Goal: Task Accomplishment & Management: Complete application form

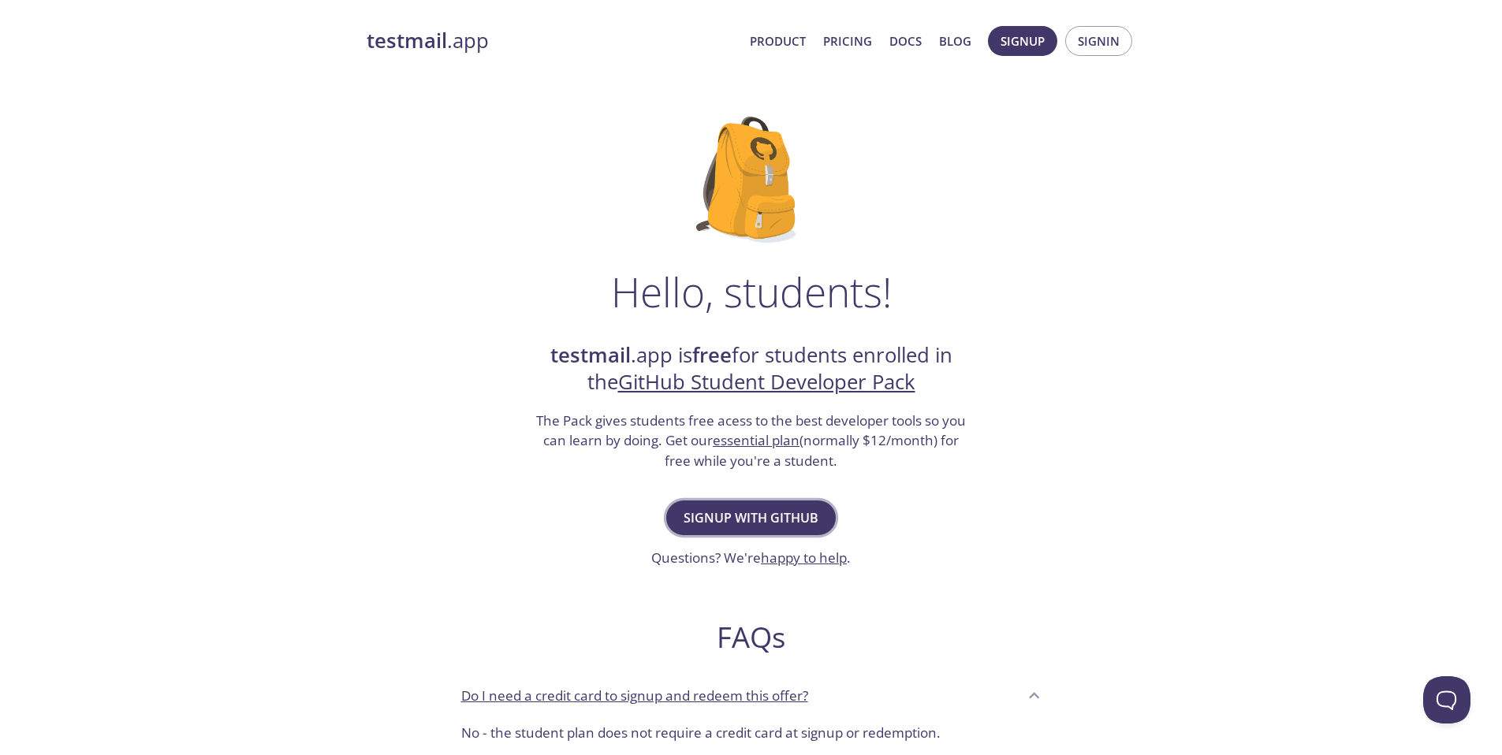
click at [788, 526] on span "Signup with GitHub" at bounding box center [750, 518] width 135 height 22
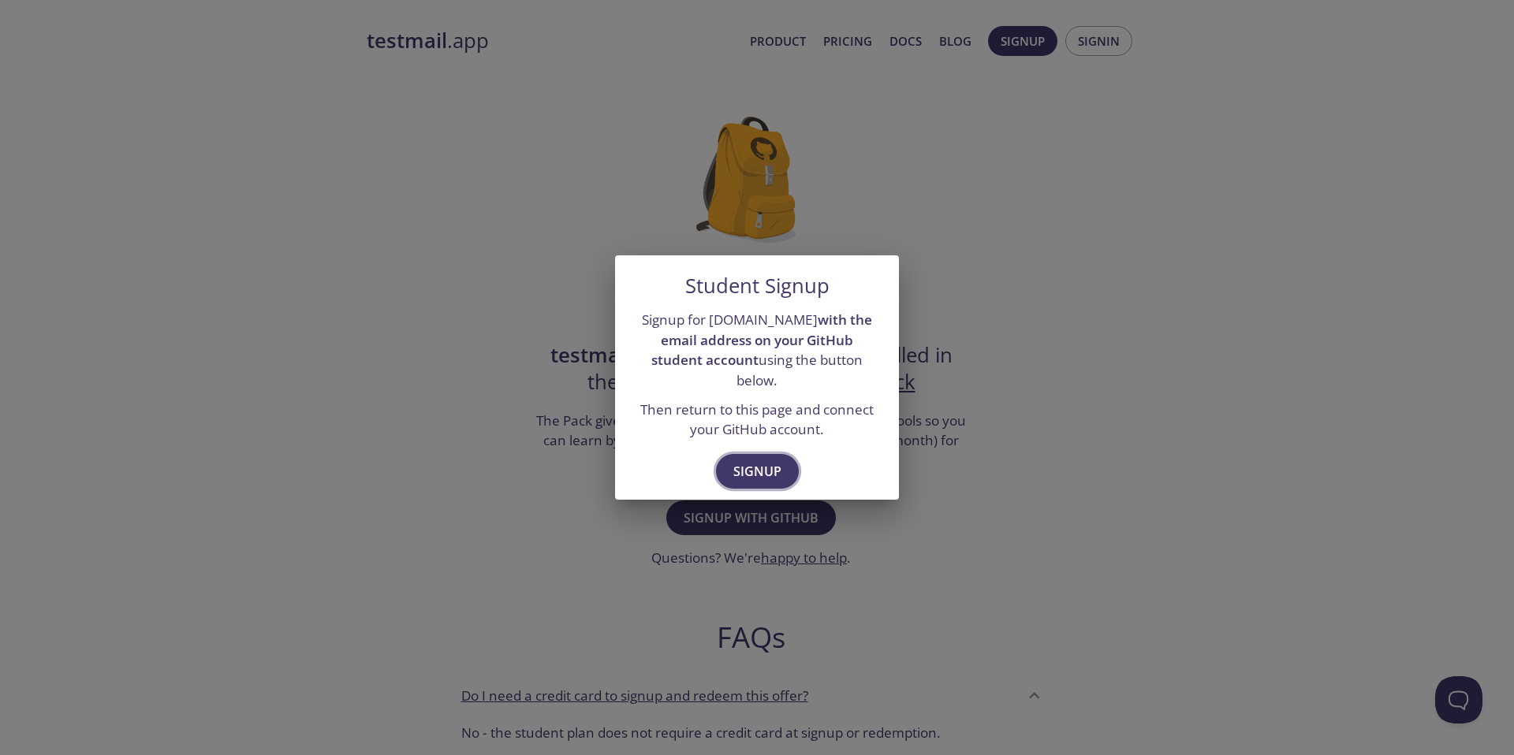
click at [759, 463] on span "Signup" at bounding box center [757, 471] width 48 height 22
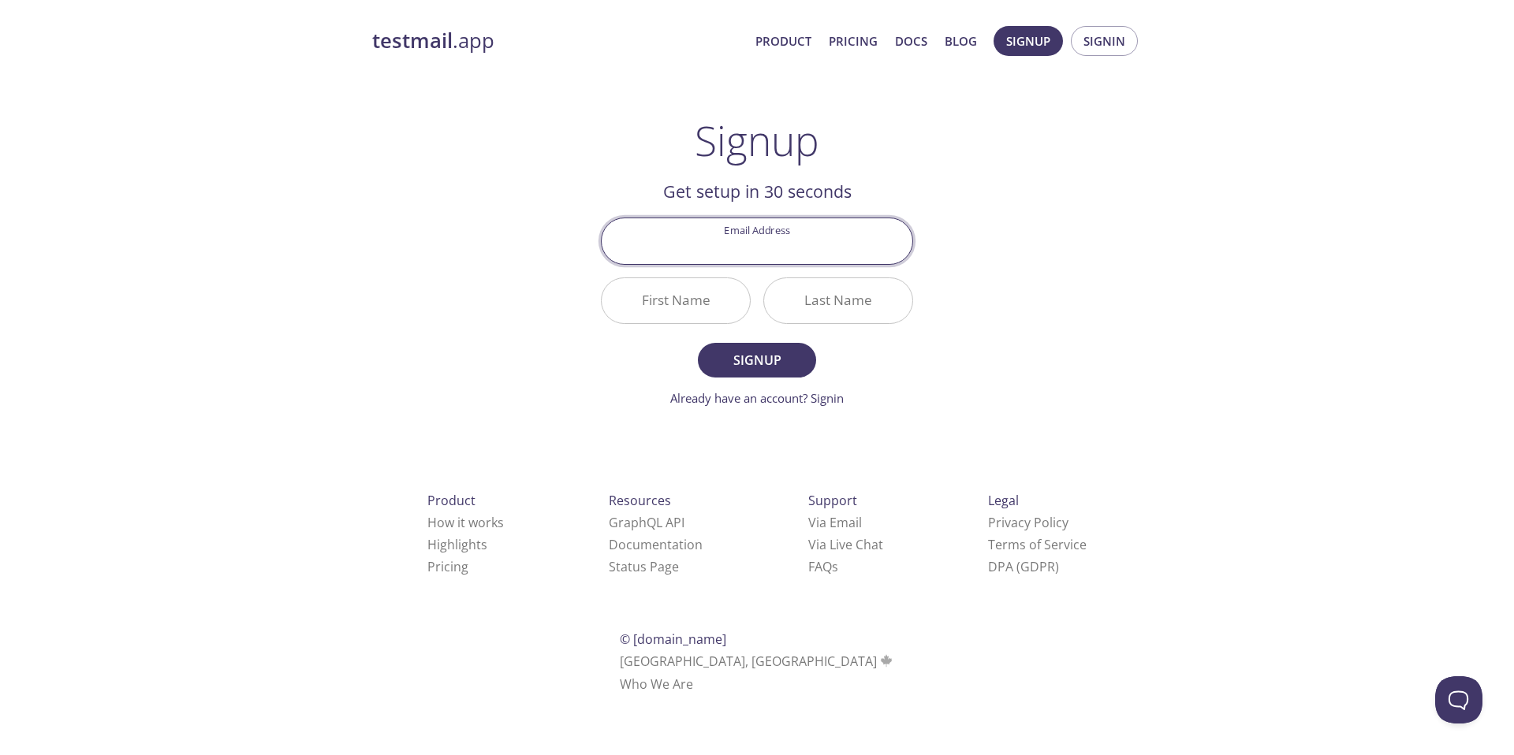
click at [761, 251] on input "Email Address" at bounding box center [756, 240] width 311 height 45
type input "[EMAIL_ADDRESS][DOMAIN_NAME]"
click at [709, 309] on input "First Name" at bounding box center [675, 300] width 148 height 45
click at [735, 300] on input "Tanm" at bounding box center [675, 300] width 148 height 45
type input "[PERSON_NAME]"
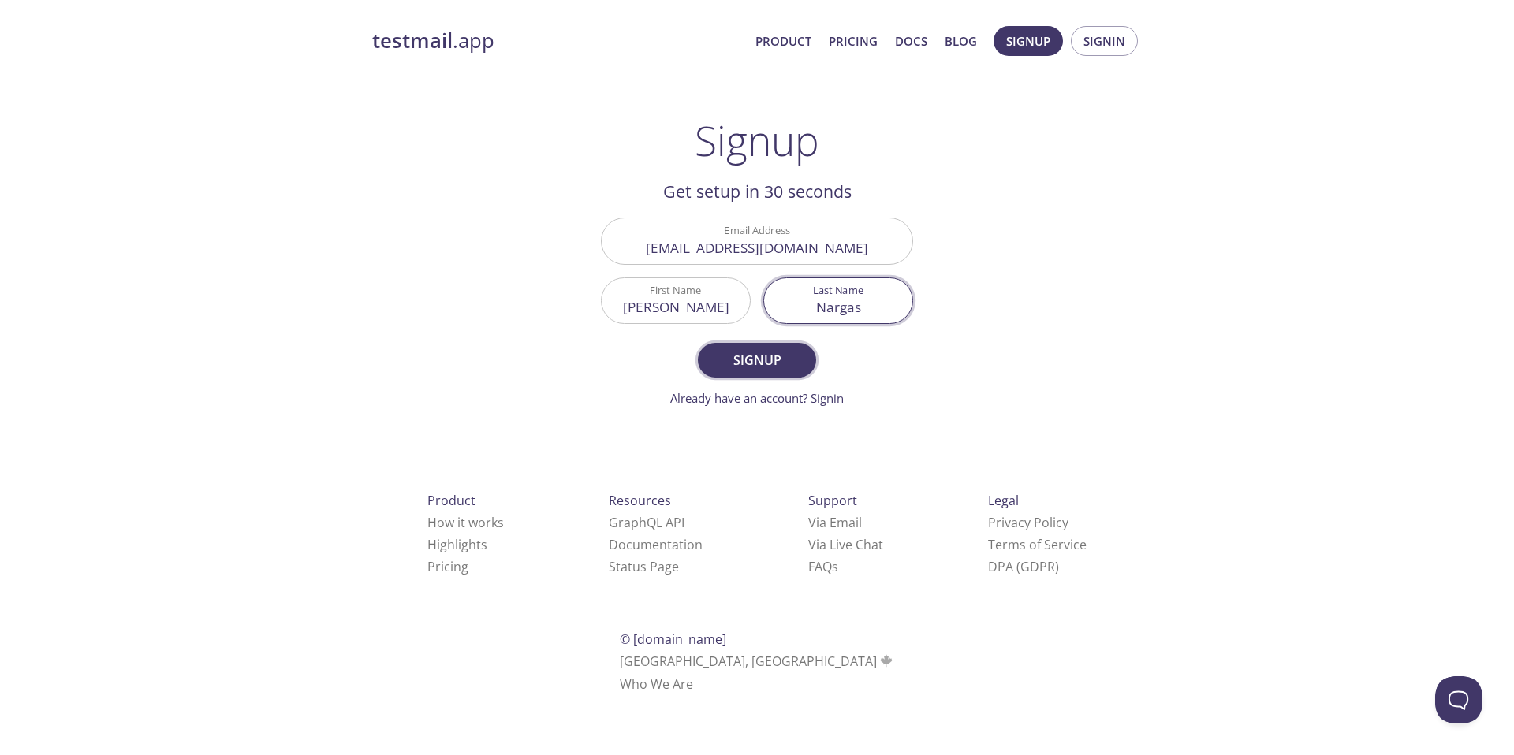
type input "Nargas"
click at [732, 350] on span "Signup" at bounding box center [757, 360] width 84 height 22
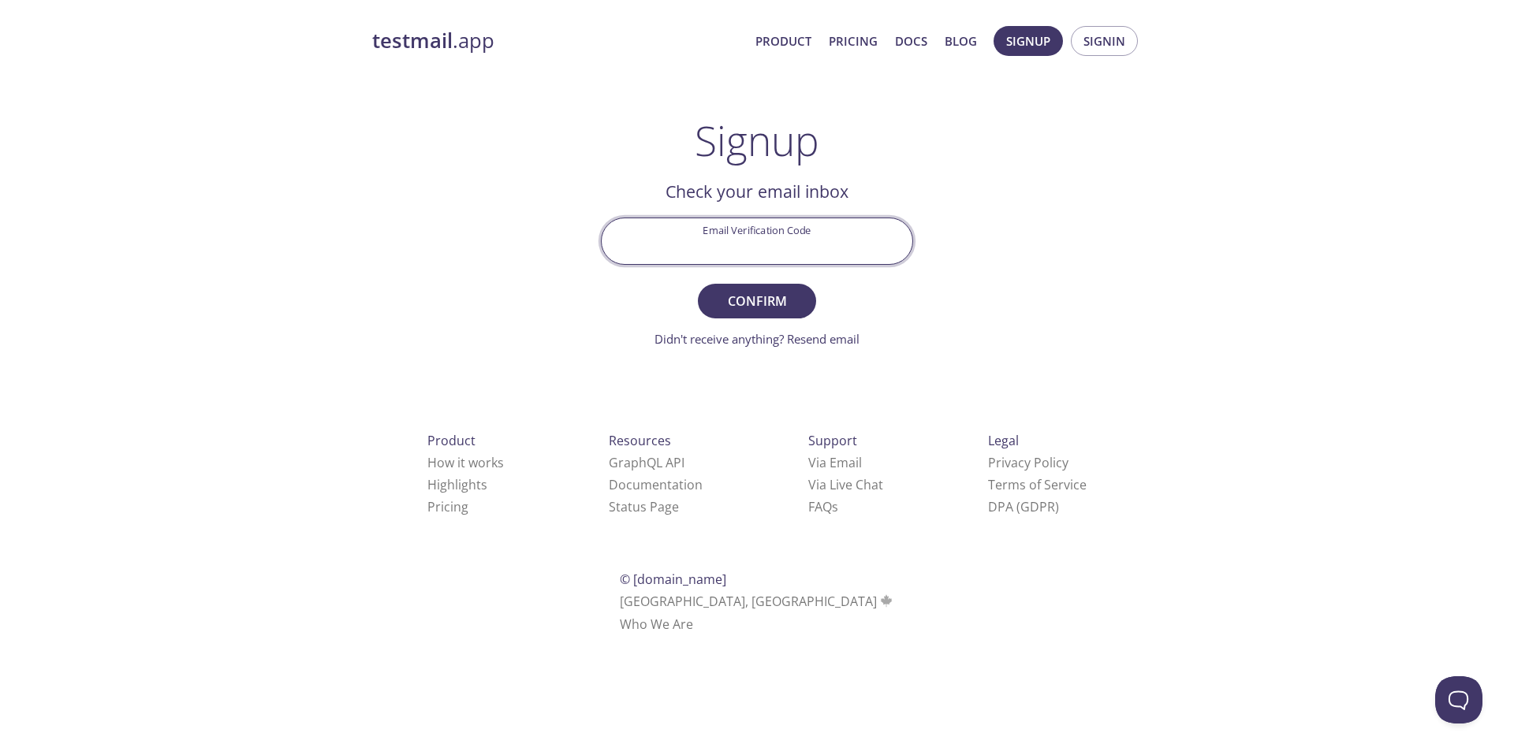
click at [784, 251] on input "Email Verification Code" at bounding box center [756, 240] width 311 height 45
click at [823, 343] on link "Didn't receive anything? Resend email" at bounding box center [756, 339] width 205 height 16
click at [815, 235] on input "Email Verification Code" at bounding box center [756, 240] width 311 height 45
click at [435, 42] on strong "testmail" at bounding box center [412, 41] width 80 height 28
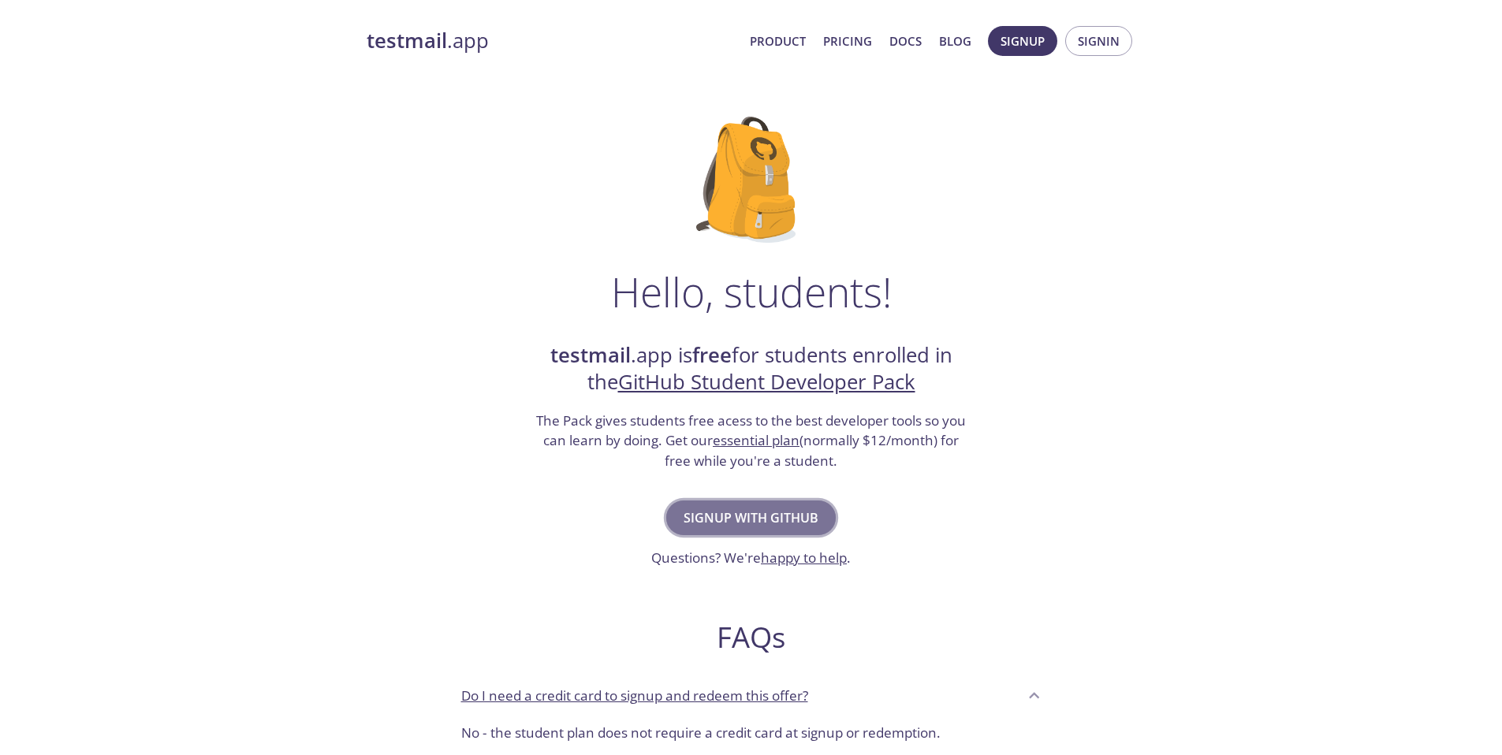
click at [807, 514] on span "Signup with GitHub" at bounding box center [750, 518] width 135 height 22
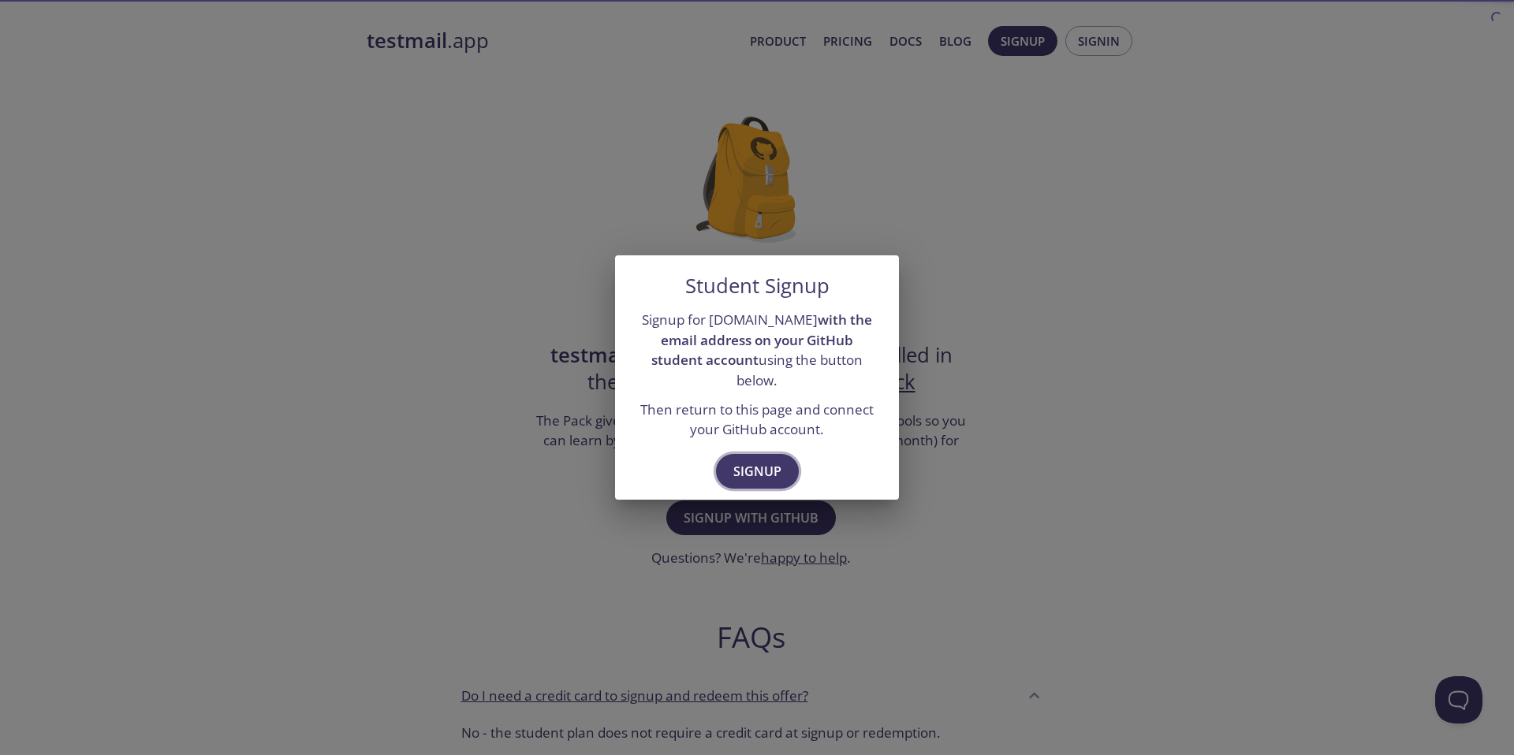
click at [770, 454] on button "Signup" at bounding box center [757, 471] width 83 height 35
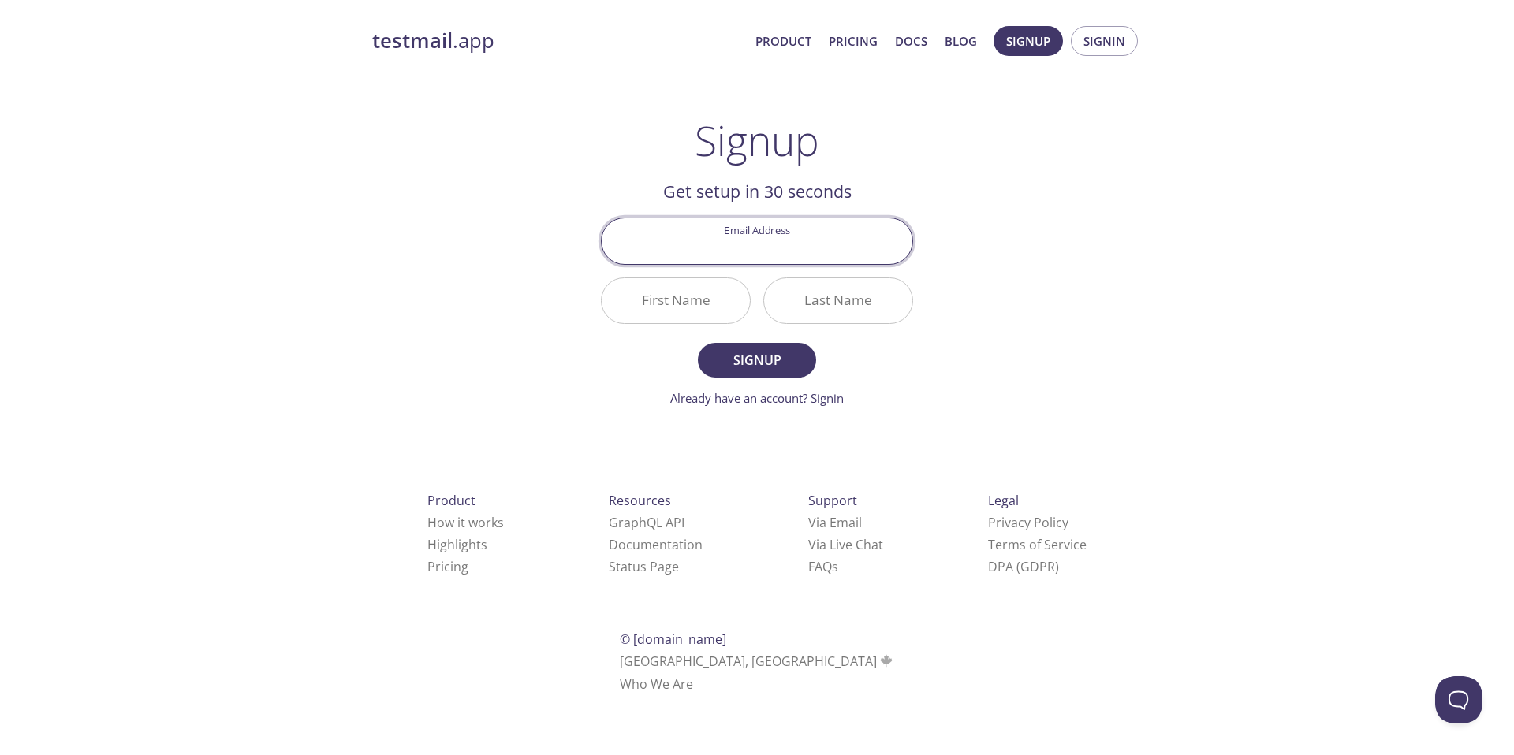
click at [736, 251] on input "Email Address" at bounding box center [756, 240] width 311 height 45
type input "[EMAIL_ADDRESS][DOMAIN_NAME]"
click at [855, 244] on input "[EMAIL_ADDRESS][DOMAIN_NAME]" at bounding box center [756, 240] width 311 height 45
click at [665, 245] on input "[EMAIL_ADDRESS][DOMAIN_NAME]" at bounding box center [756, 240] width 311 height 45
click at [881, 251] on input "[EMAIL_ADDRESS][DOMAIN_NAME]" at bounding box center [756, 240] width 311 height 45
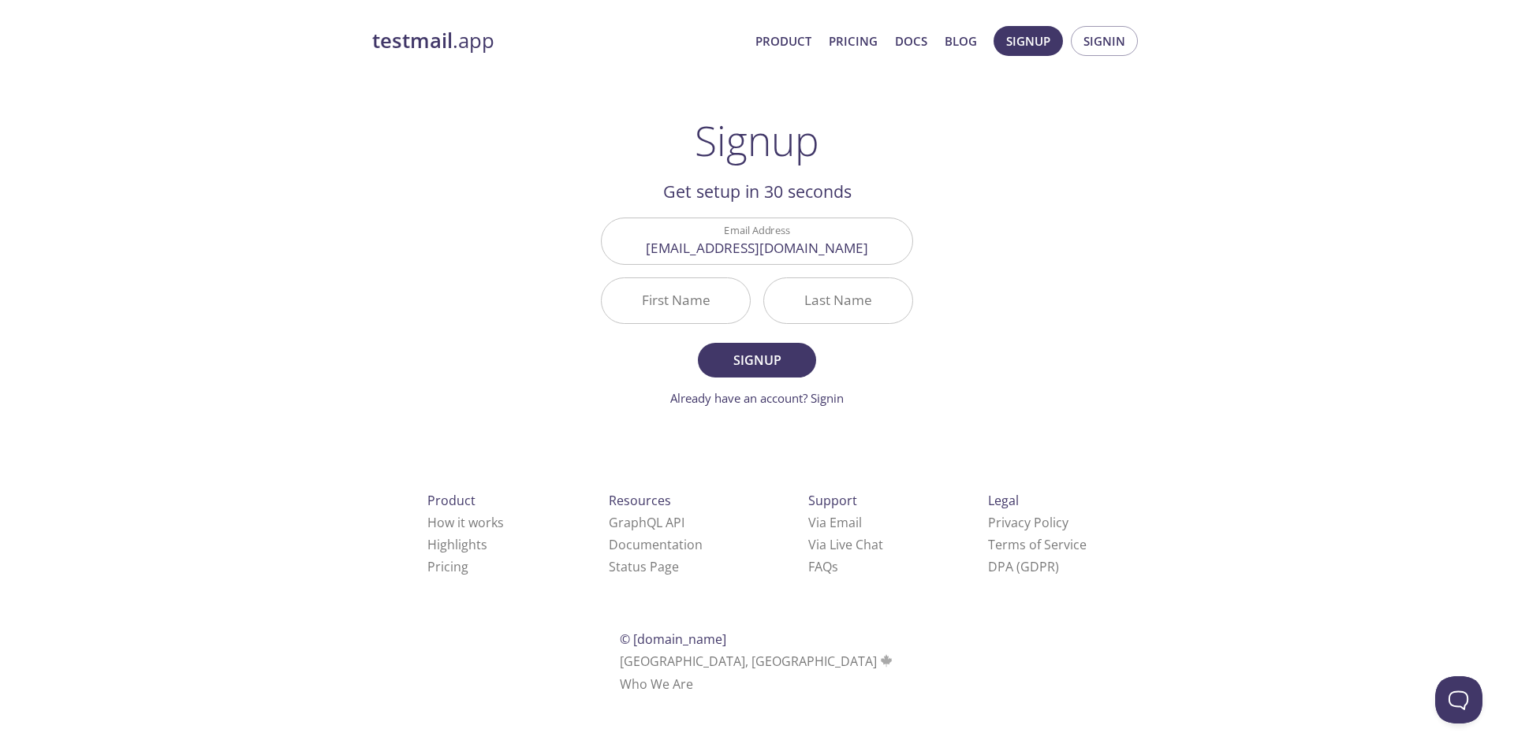
click at [590, 274] on main "Signup Get setup in 30 seconds Email Address tanmaysa001@e.ntu.edu.sg First Nam…" at bounding box center [757, 262] width 350 height 291
click at [658, 296] on input "First Name" at bounding box center [675, 300] width 148 height 45
type input "[PERSON_NAME]"
type input "Nargas"
click at [770, 341] on form "Email Address tanmaysa001@e.ntu.edu.sg First Name Tanmay Last Name Nargas Signu…" at bounding box center [757, 312] width 312 height 189
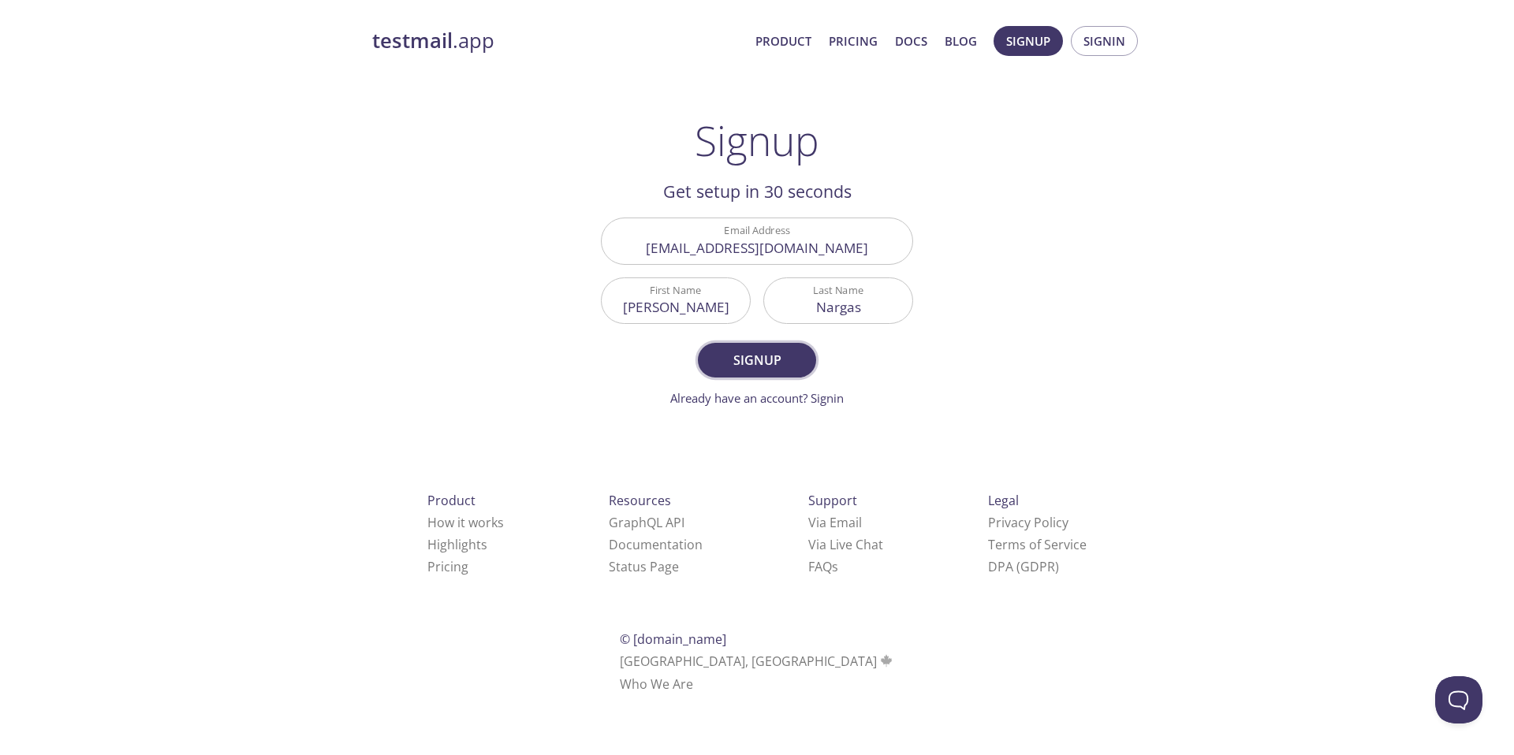
click at [762, 360] on span "Signup" at bounding box center [757, 360] width 84 height 22
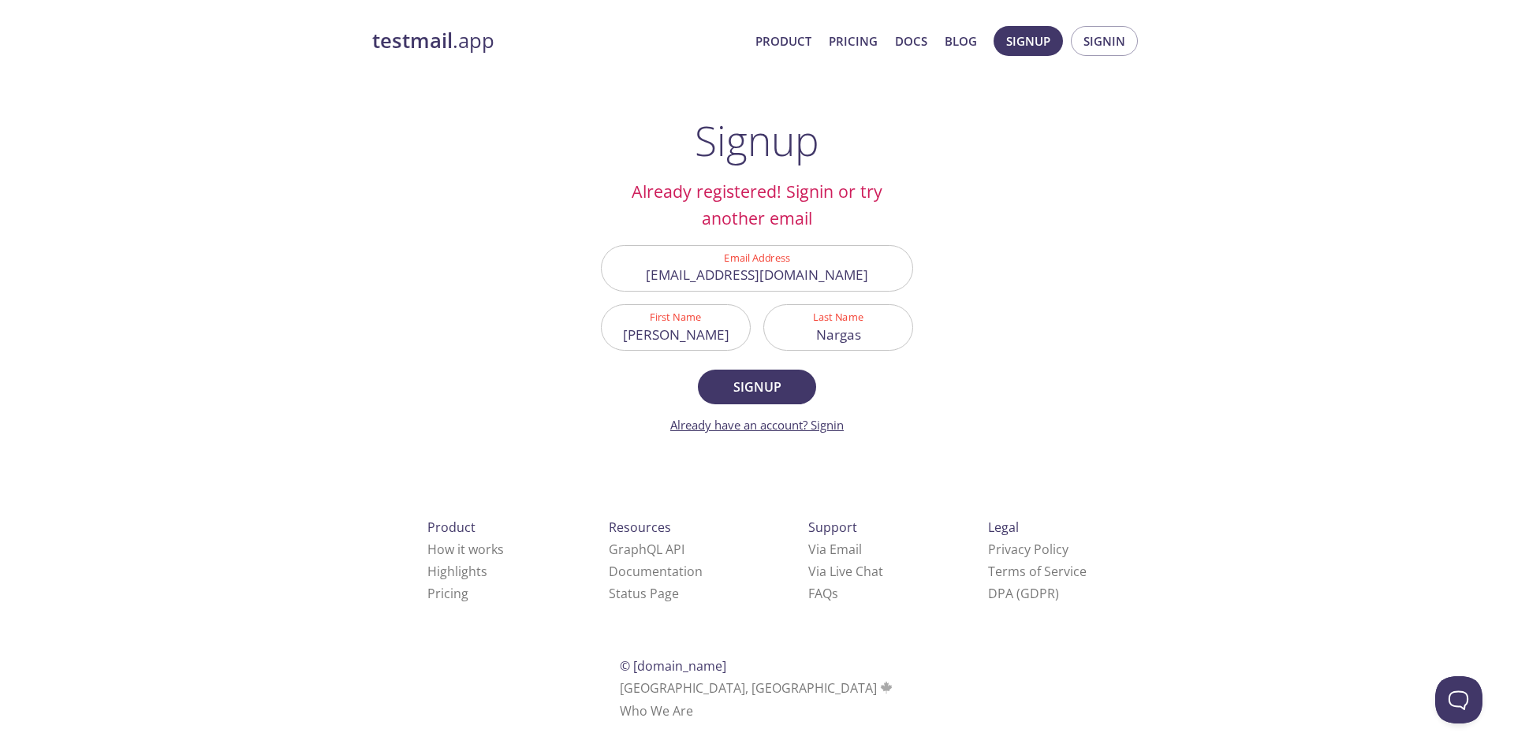
click at [821, 426] on link "Already have an account? Signin" at bounding box center [756, 425] width 173 height 16
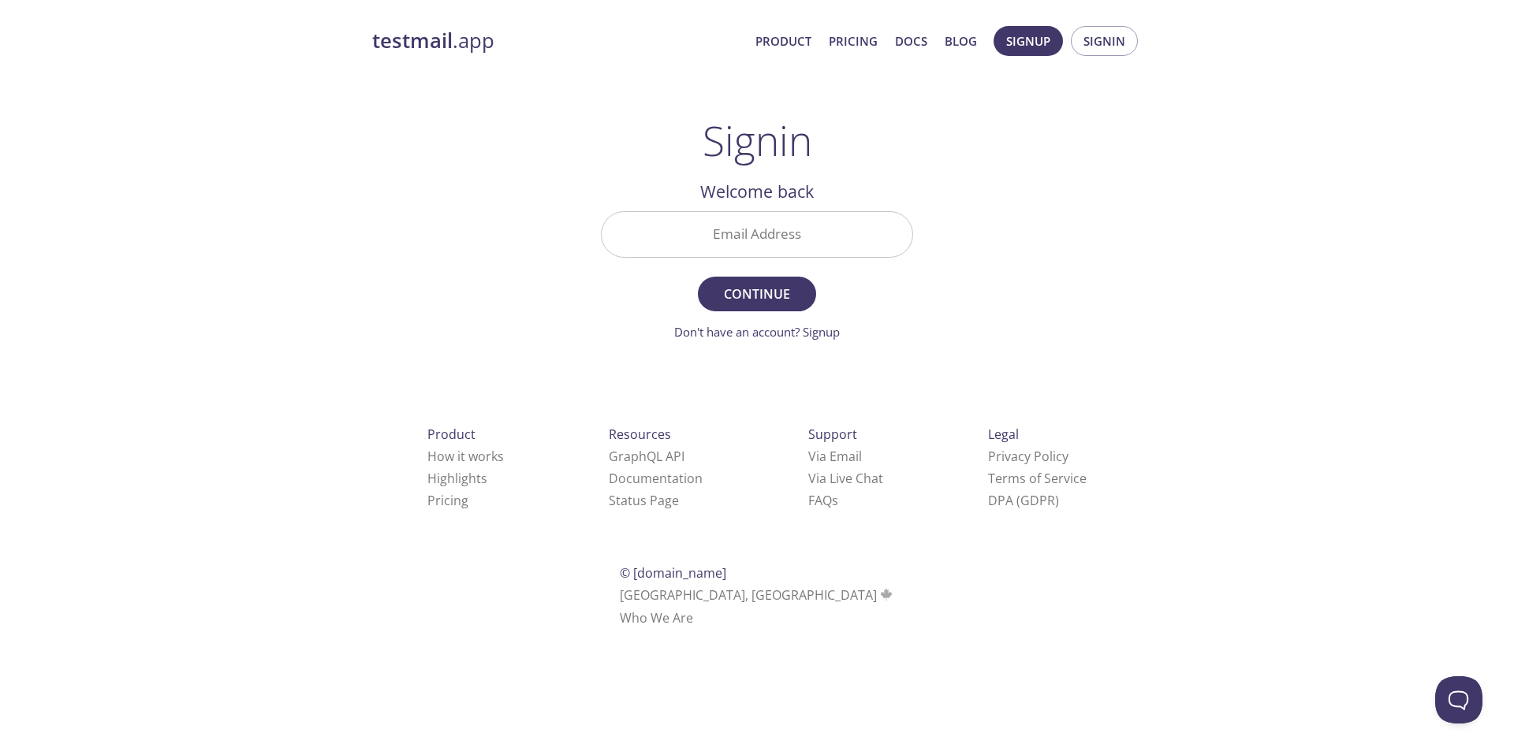
click at [755, 232] on input "Email Address" at bounding box center [756, 234] width 311 height 45
type input "[EMAIL_ADDRESS][DOMAIN_NAME]"
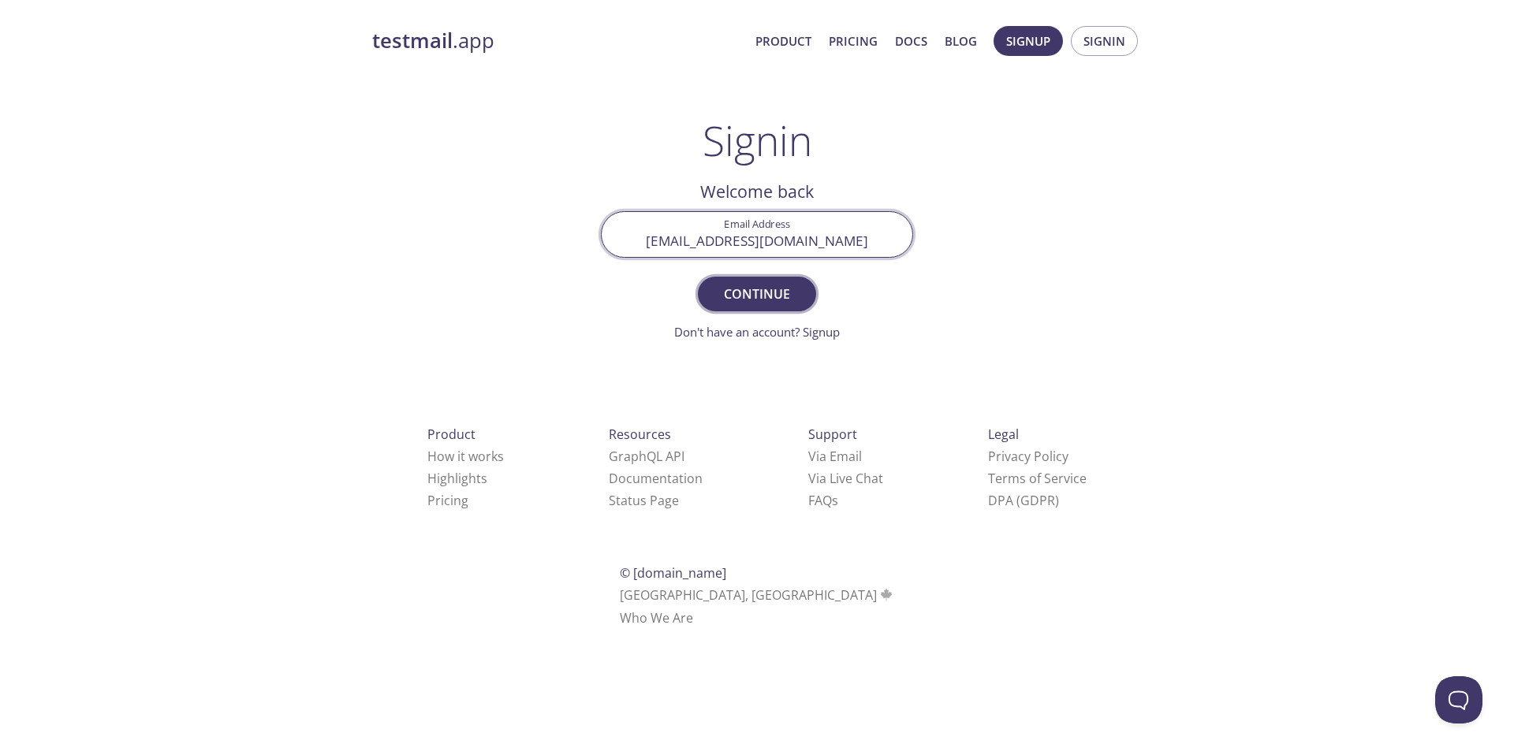
click at [760, 292] on span "Continue" at bounding box center [757, 294] width 84 height 22
click at [768, 225] on input "Signin Security Code" at bounding box center [756, 234] width 311 height 45
paste input "UPR7TS8"
click at [758, 295] on span "Signin" at bounding box center [757, 294] width 84 height 22
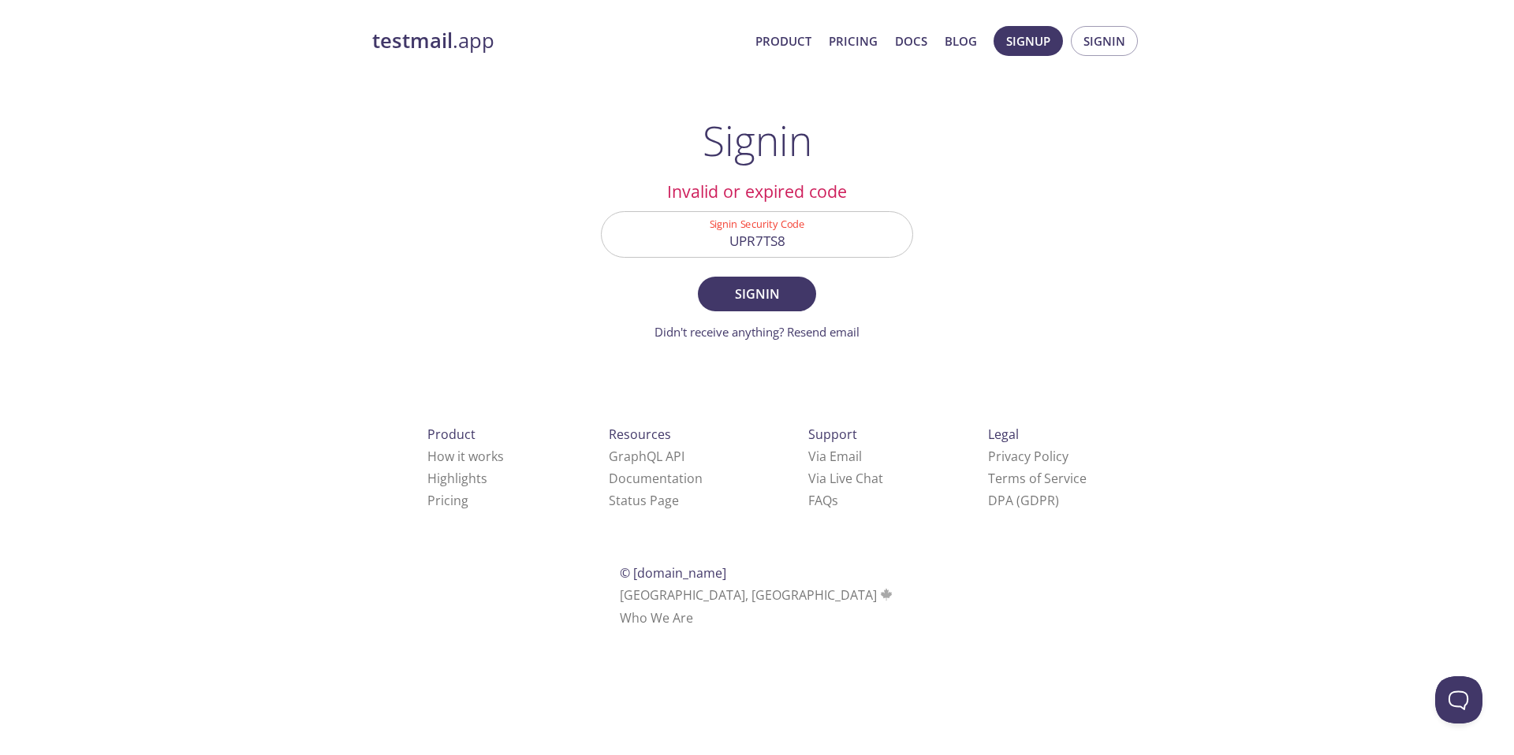
click at [758, 240] on input "UPR7TS8" at bounding box center [756, 234] width 311 height 45
paste input "BH9FRS3"
type input "BH9FRS3"
click at [747, 293] on span "Signin" at bounding box center [757, 294] width 84 height 22
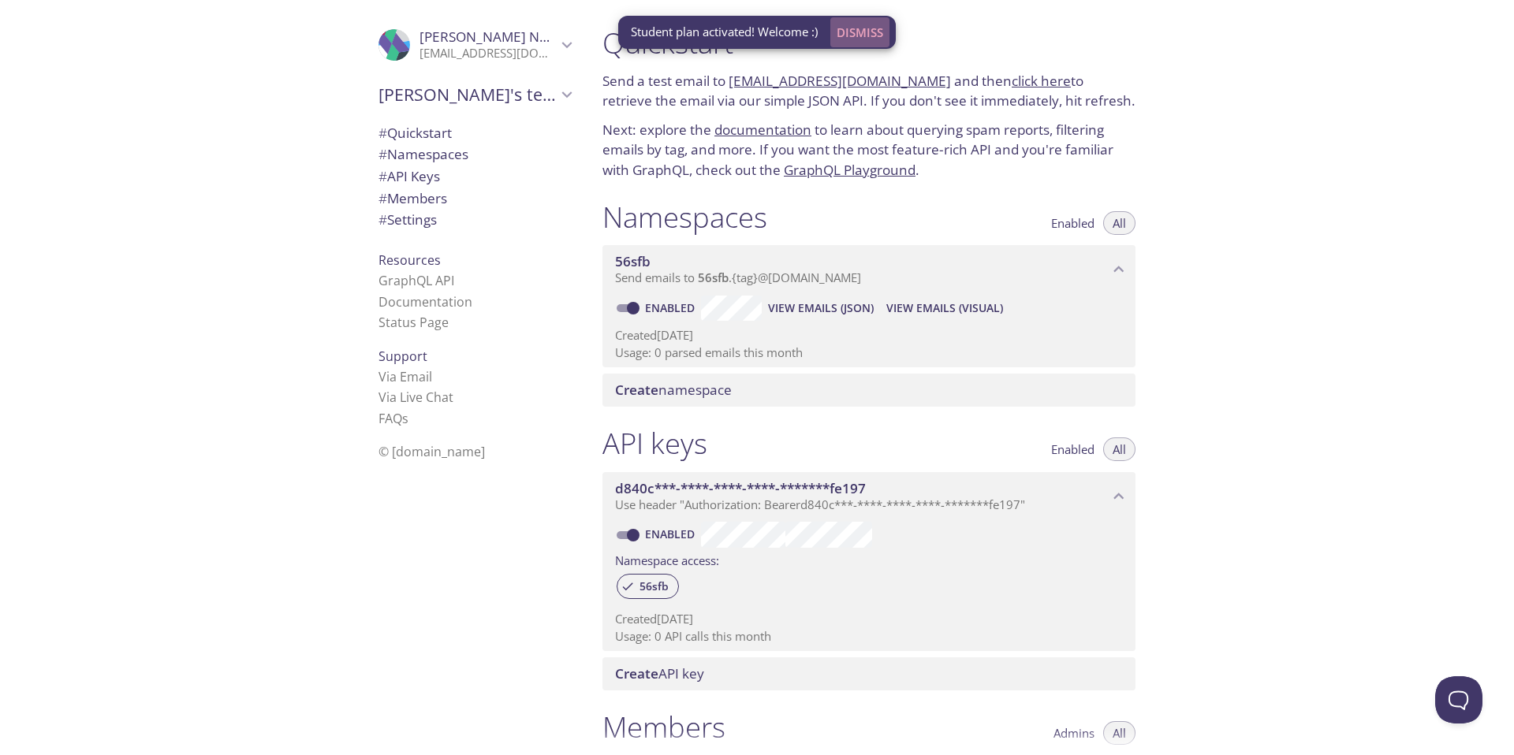
click at [867, 36] on span "Dismiss" at bounding box center [859, 32] width 47 height 20
